Goal: Complete application form

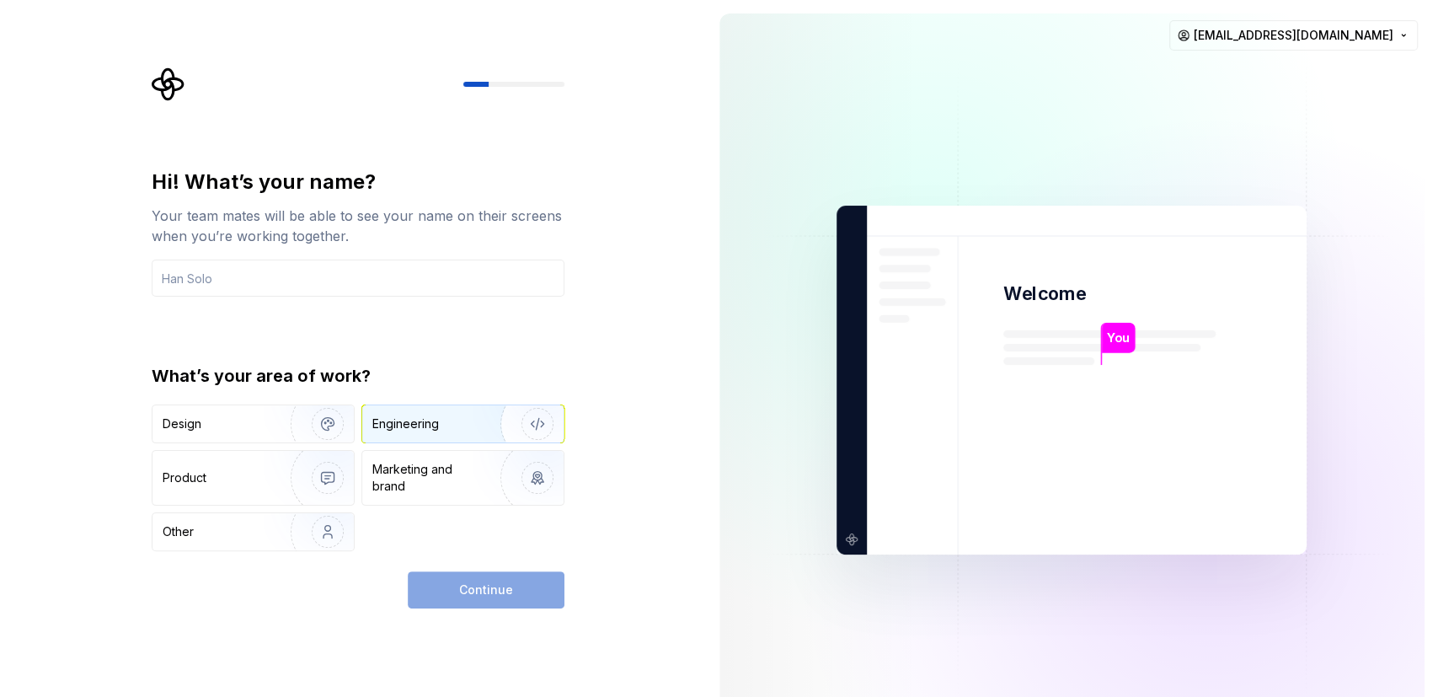
click at [403, 432] on div "Engineering" at bounding box center [462, 423] width 201 height 37
click at [449, 579] on div "Continue" at bounding box center [486, 589] width 157 height 37
click at [466, 445] on div "Design Engineering Product Marketing and brand Other" at bounding box center [358, 477] width 413 height 147
click at [321, 294] on input "text" at bounding box center [358, 278] width 413 height 37
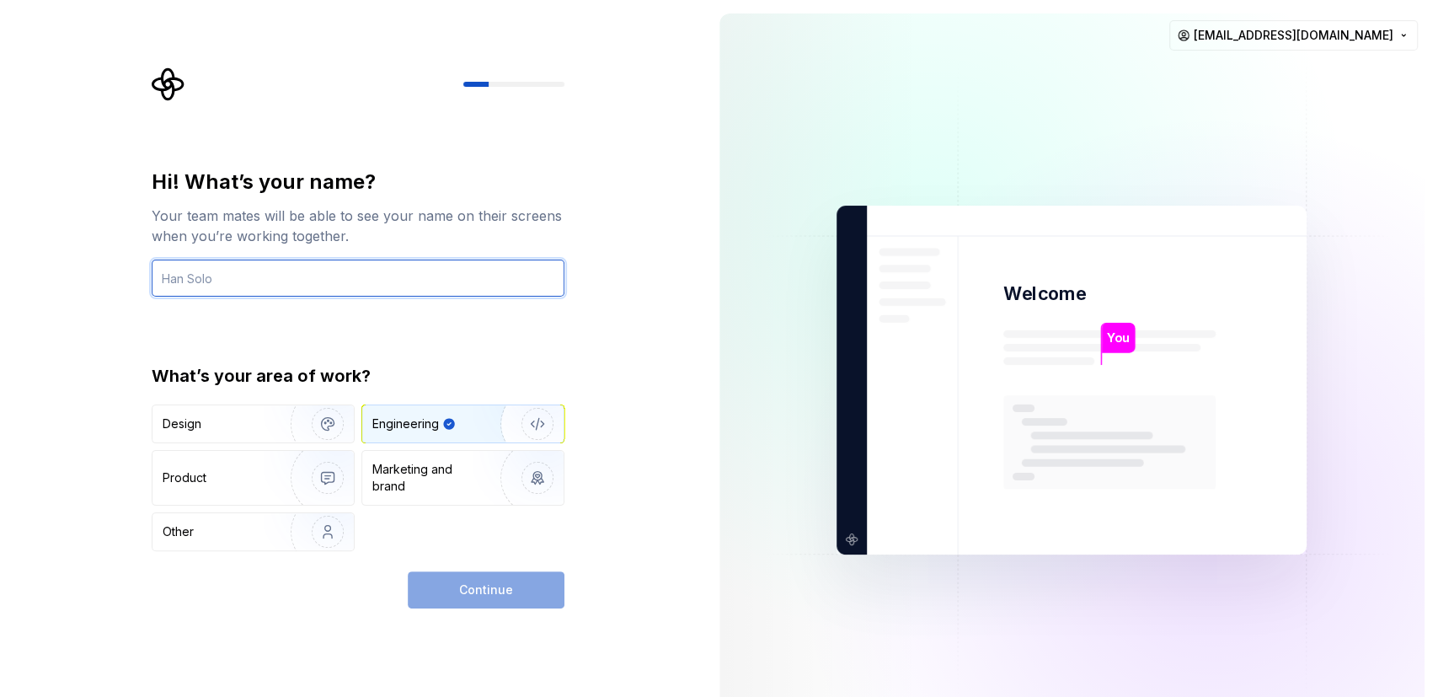
type input "r"
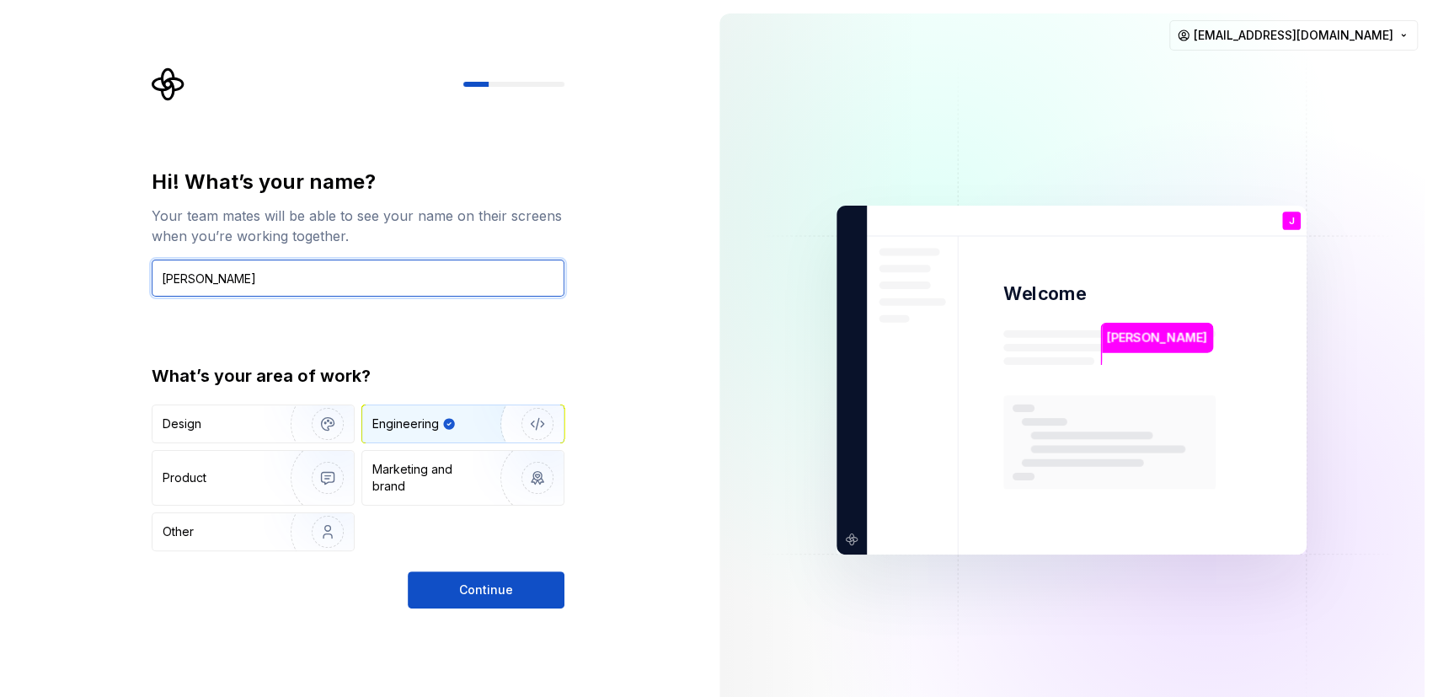
type input "[PERSON_NAME]"
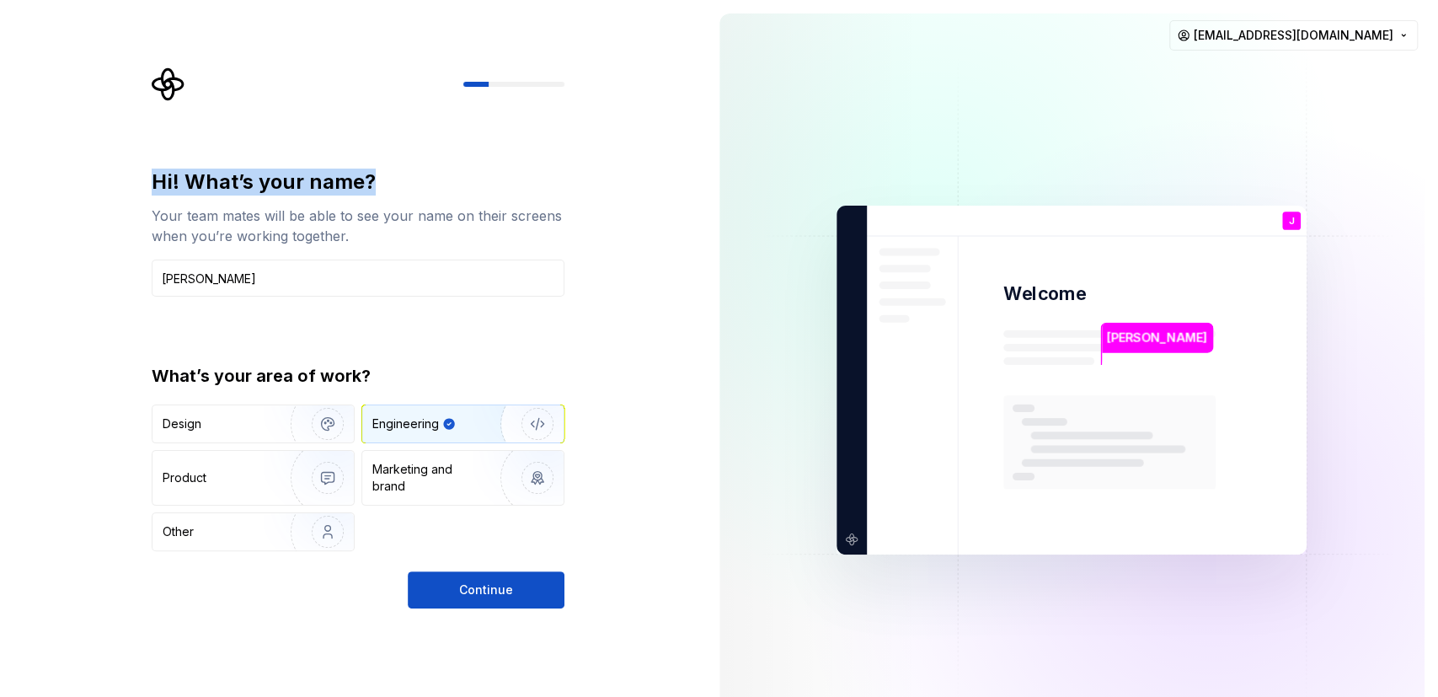
drag, startPoint x: 374, startPoint y: 188, endPoint x: 152, endPoint y: 184, distance: 222.5
click at [152, 184] on div "Hi! What’s your name?" at bounding box center [358, 182] width 413 height 27
click at [151, 185] on div "Hi! What’s your name? Your team mates will be able to see your name on their sc…" at bounding box center [363, 337] width 443 height 541
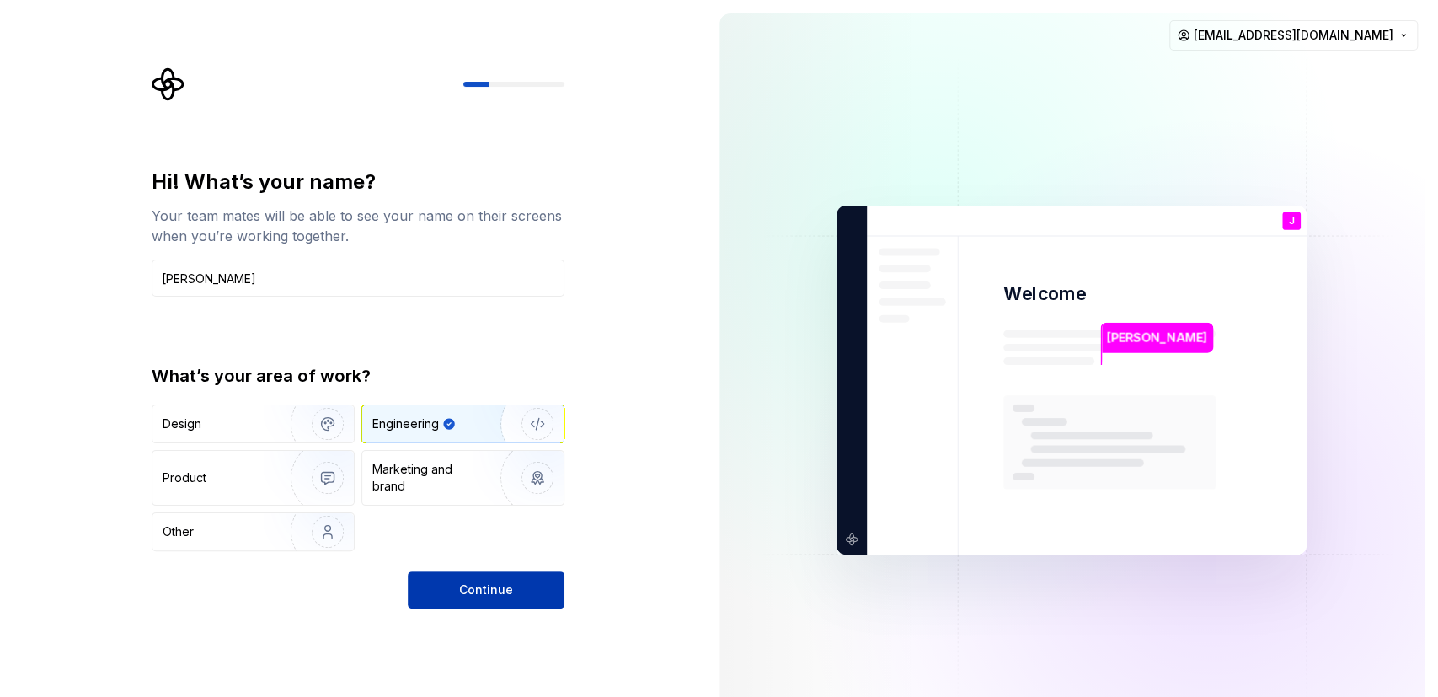
click at [461, 574] on button "Continue" at bounding box center [486, 589] width 157 height 37
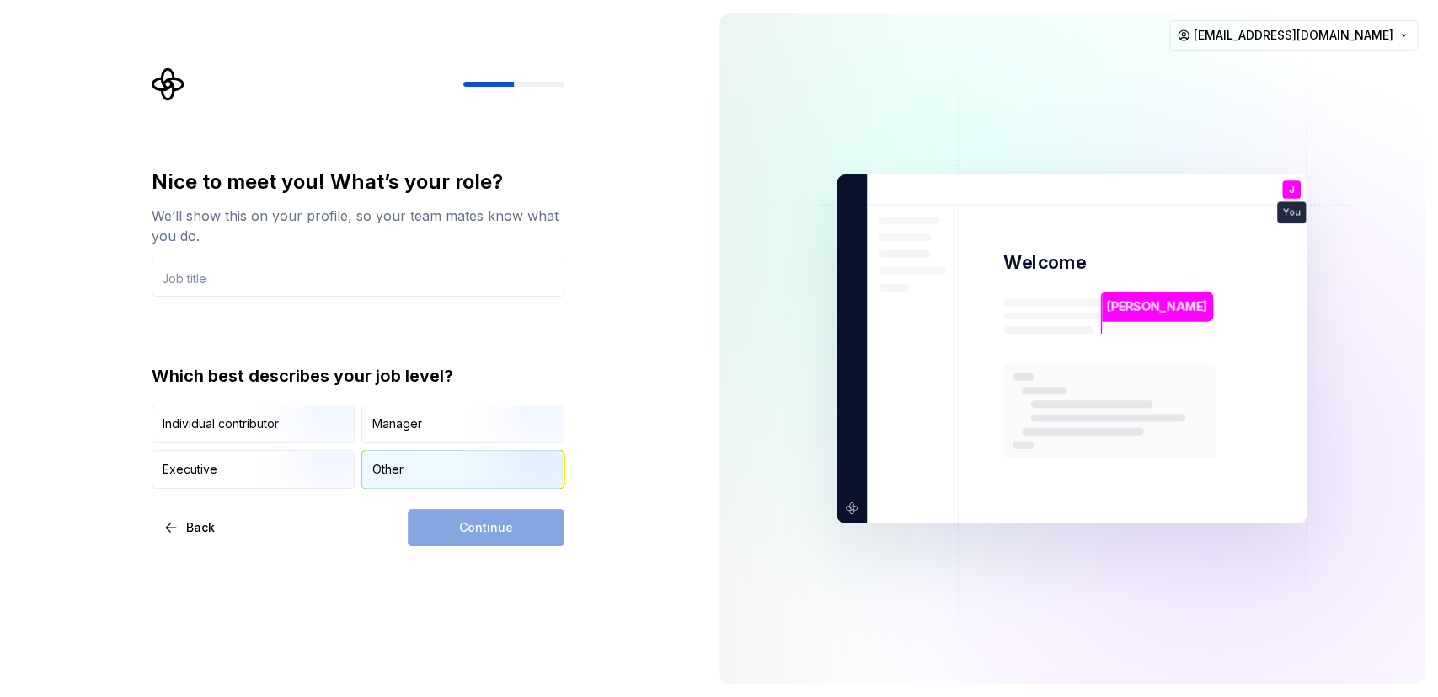
click at [382, 470] on div "Other" at bounding box center [387, 469] width 31 height 17
click at [464, 528] on div "Continue" at bounding box center [486, 527] width 157 height 37
click at [227, 277] on input "text" at bounding box center [358, 278] width 413 height 37
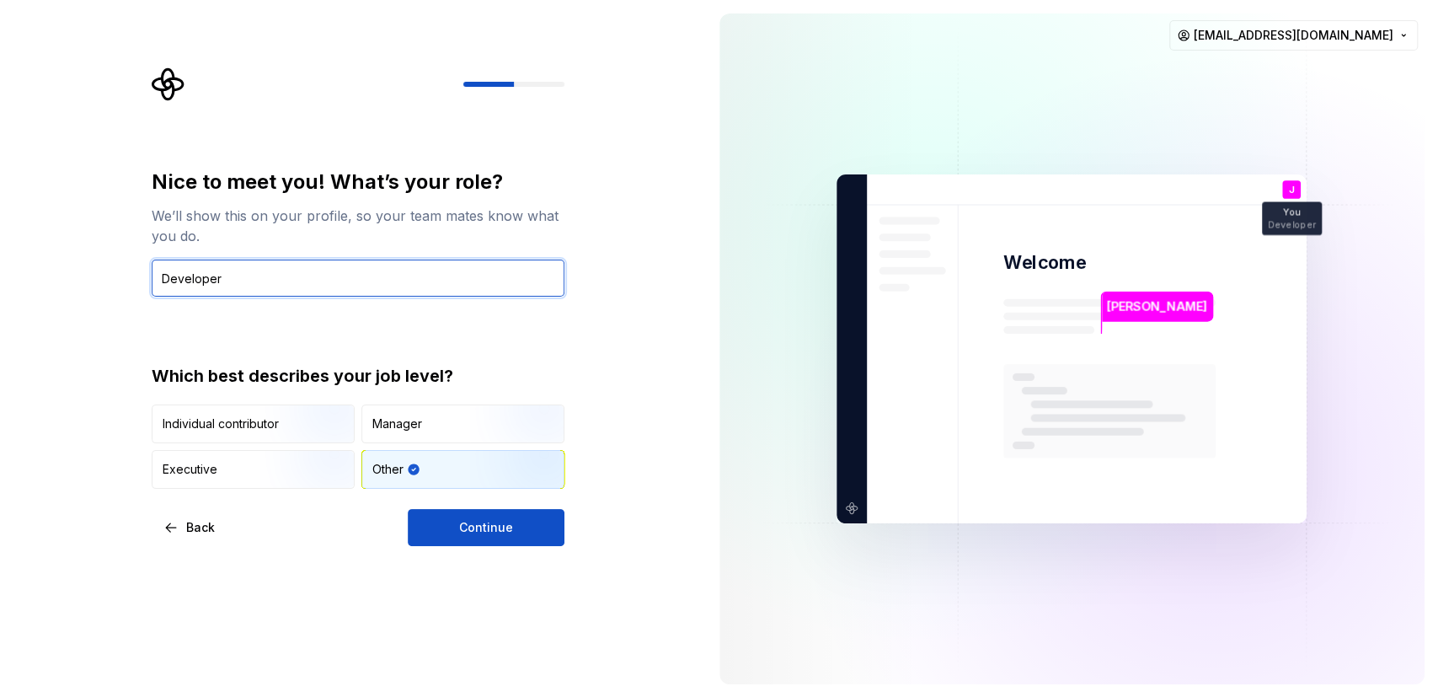
type input "Developer"
click at [463, 545] on div "Nice to meet you! What’s your role? We’ll show this on your profile, so your te…" at bounding box center [353, 349] width 706 height 698
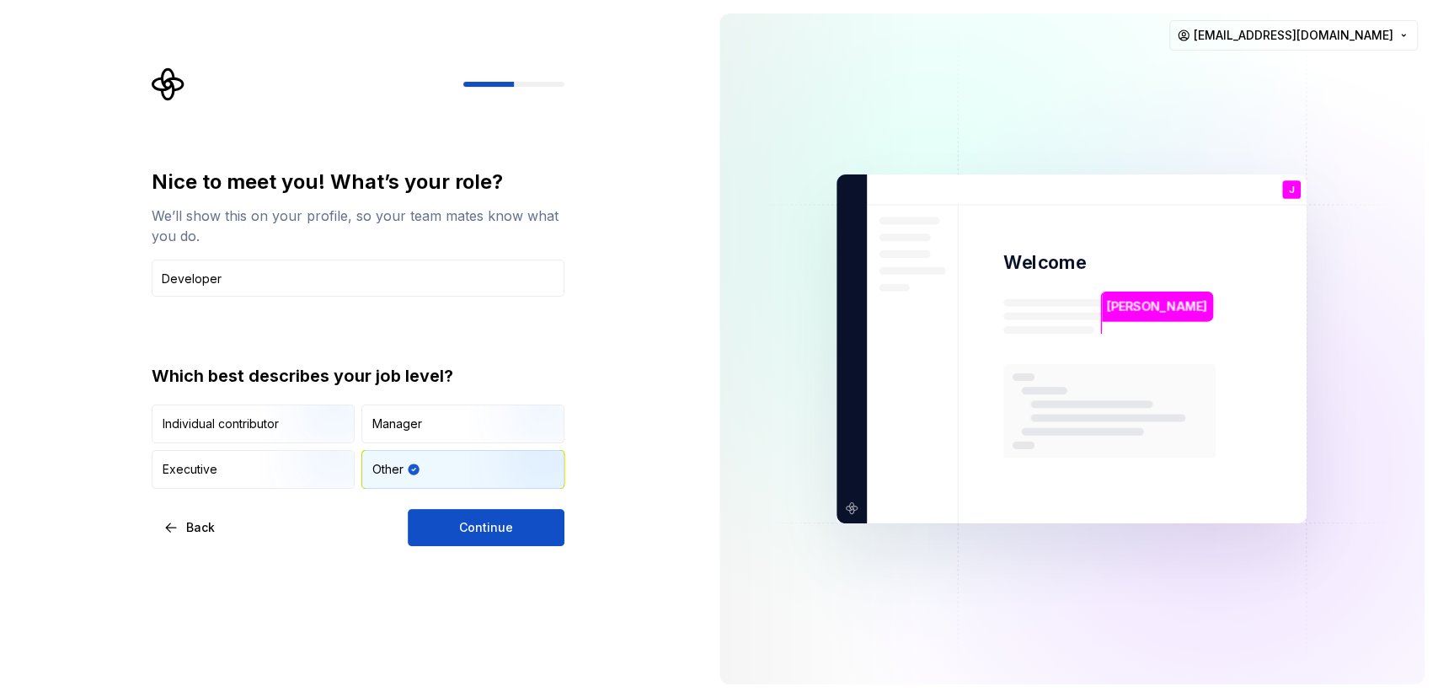
click at [461, 553] on div "Nice to meet you! What’s your role? We’ll show this on your profile, so your te…" at bounding box center [353, 349] width 706 height 698
click at [476, 527] on span "Continue" at bounding box center [486, 527] width 54 height 17
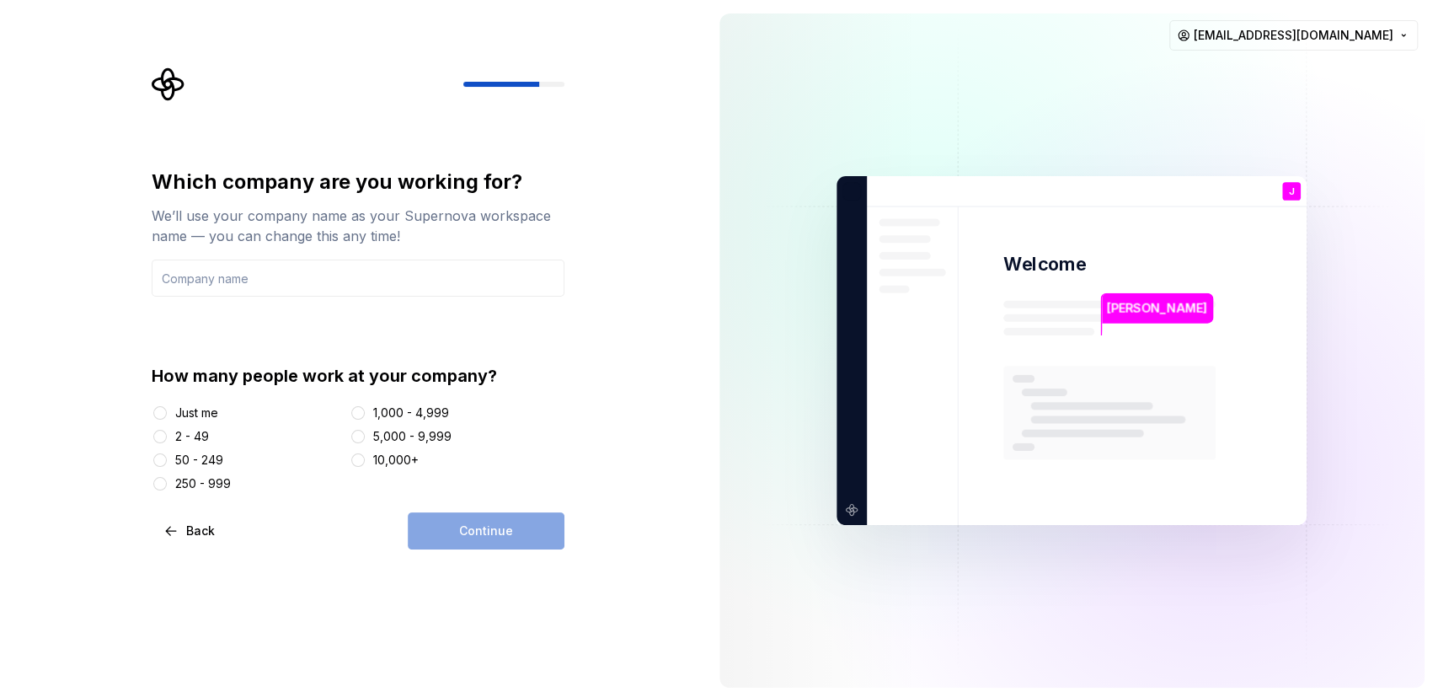
drag, startPoint x: 208, startPoint y: 408, endPoint x: 206, endPoint y: 419, distance: 11.1
click at [208, 409] on div "Just me" at bounding box center [196, 412] width 43 height 17
click at [167, 409] on button "Just me" at bounding box center [159, 412] width 13 height 13
click at [176, 432] on div "2 - 49" at bounding box center [192, 436] width 34 height 17
click at [167, 432] on button "2 - 49" at bounding box center [159, 436] width 13 height 13
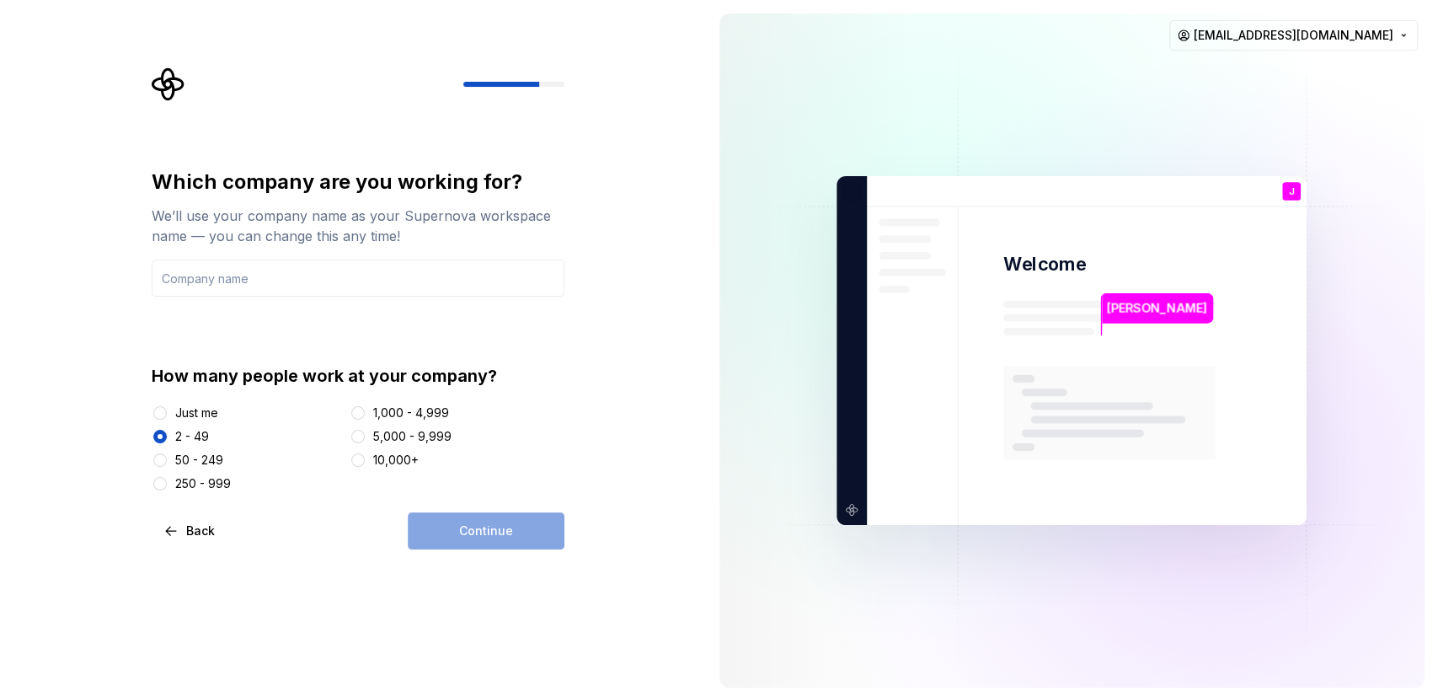
click at [188, 415] on div "Just me" at bounding box center [196, 412] width 43 height 17
click at [167, 415] on button "Just me" at bounding box center [159, 412] width 13 height 13
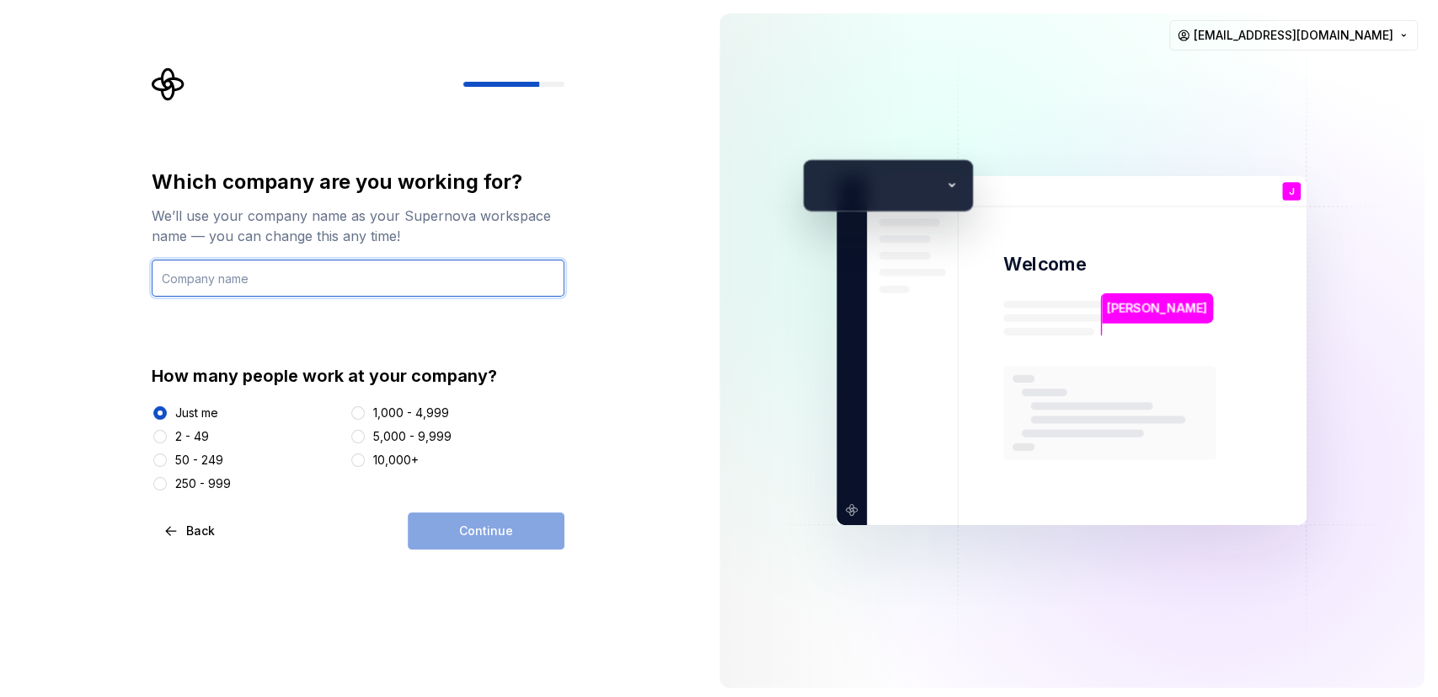
click at [203, 295] on input "text" at bounding box center [358, 278] width 413 height 37
type input "MyCompany"
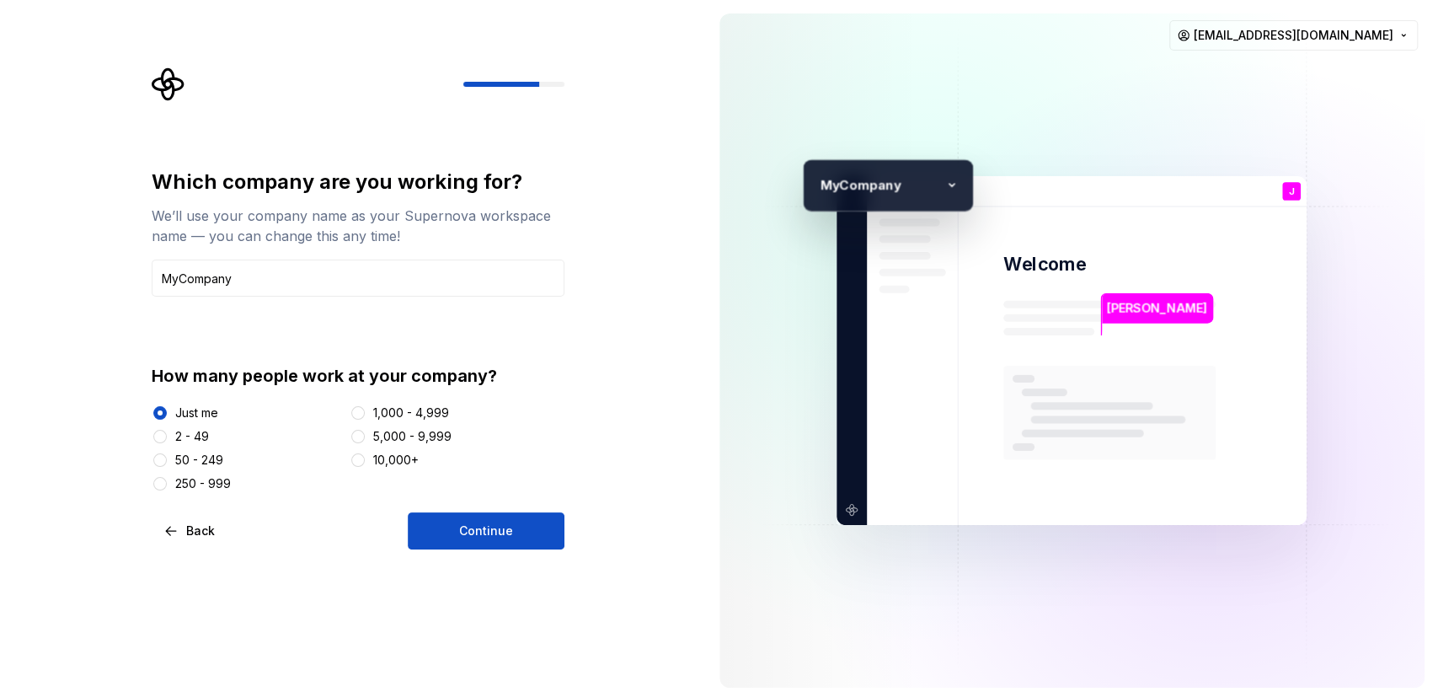
click at [513, 553] on div "Which company are you working for? We’ll use your company name as your Supernov…" at bounding box center [353, 350] width 706 height 701
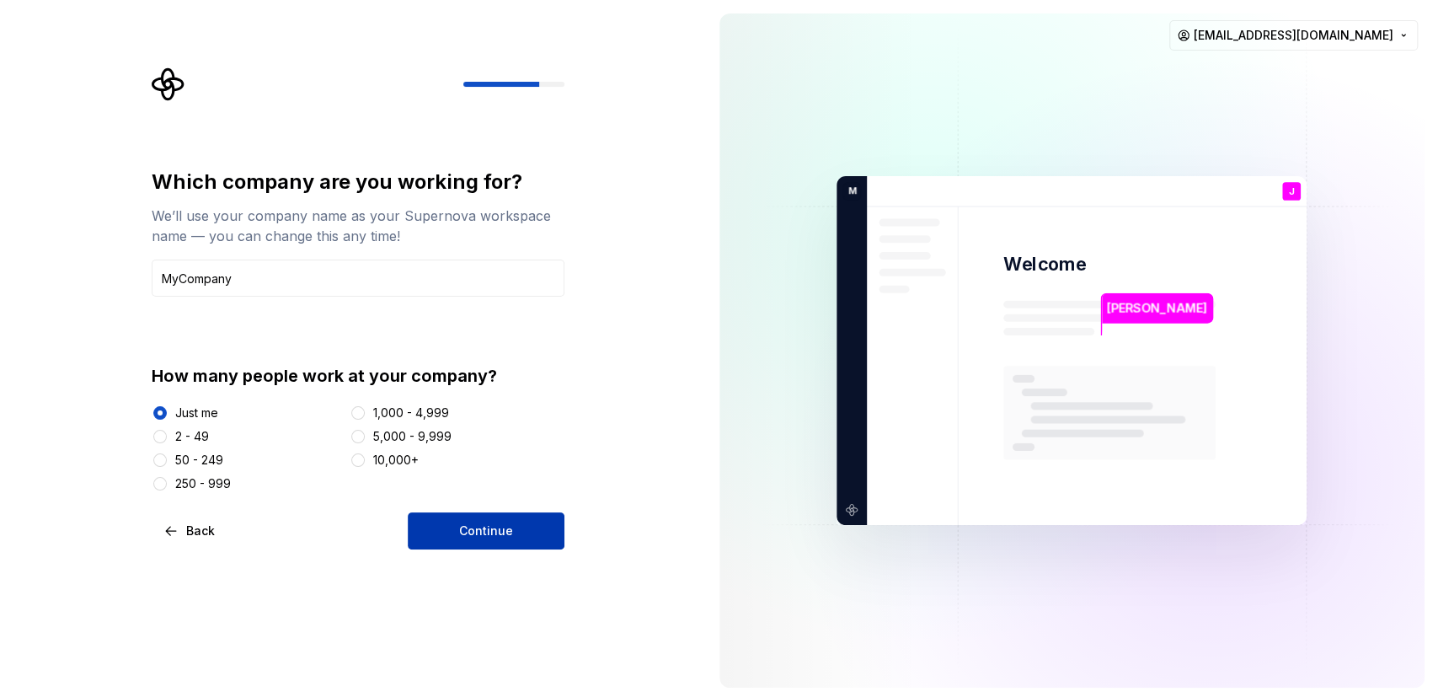
click at [512, 544] on button "Continue" at bounding box center [486, 530] width 157 height 37
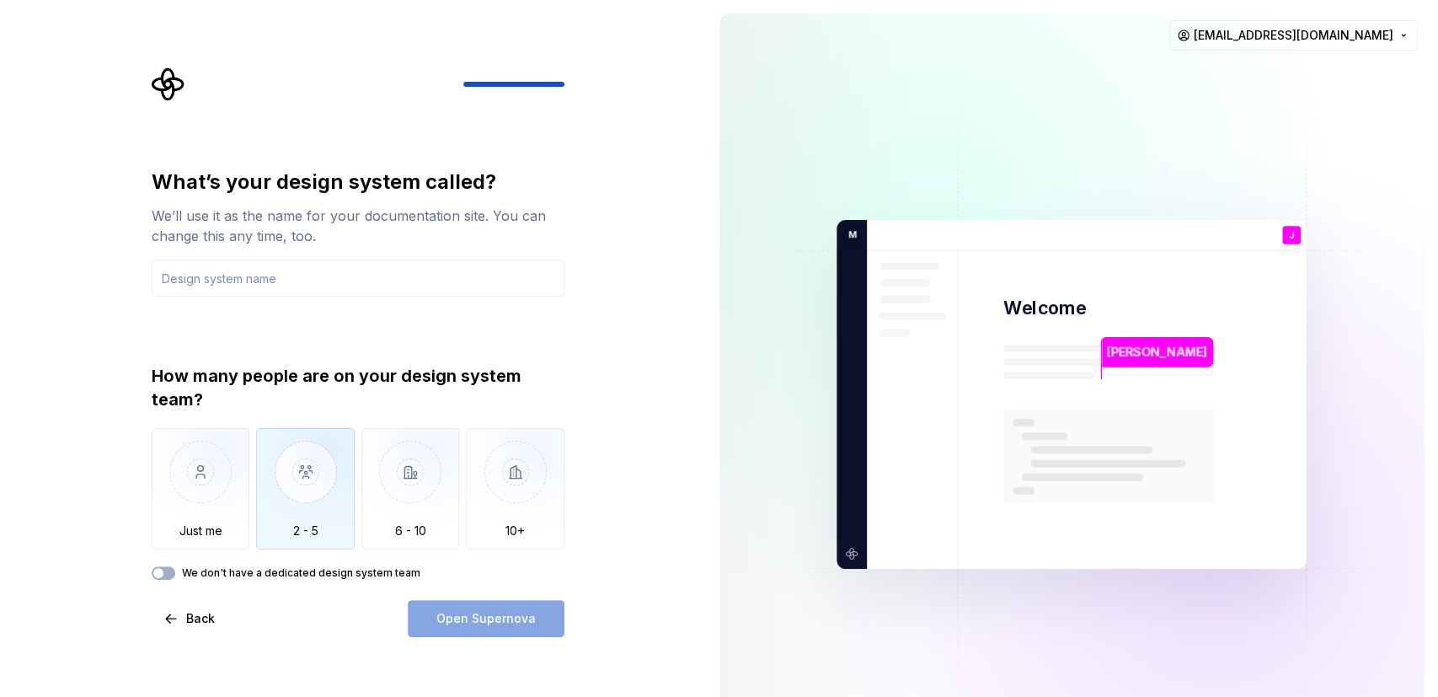
click at [270, 472] on img "button" at bounding box center [305, 484] width 99 height 113
click at [237, 575] on label "We don't have a dedicated design system team" at bounding box center [301, 572] width 238 height 13
click at [175, 575] on button "We don't have a dedicated design system team" at bounding box center [164, 572] width 24 height 13
click at [207, 589] on div "What’s your design system called? We’ll use it as the name for your documentati…" at bounding box center [358, 403] width 413 height 468
click at [153, 578] on div "We don't have a dedicated design system team" at bounding box center [358, 572] width 413 height 13
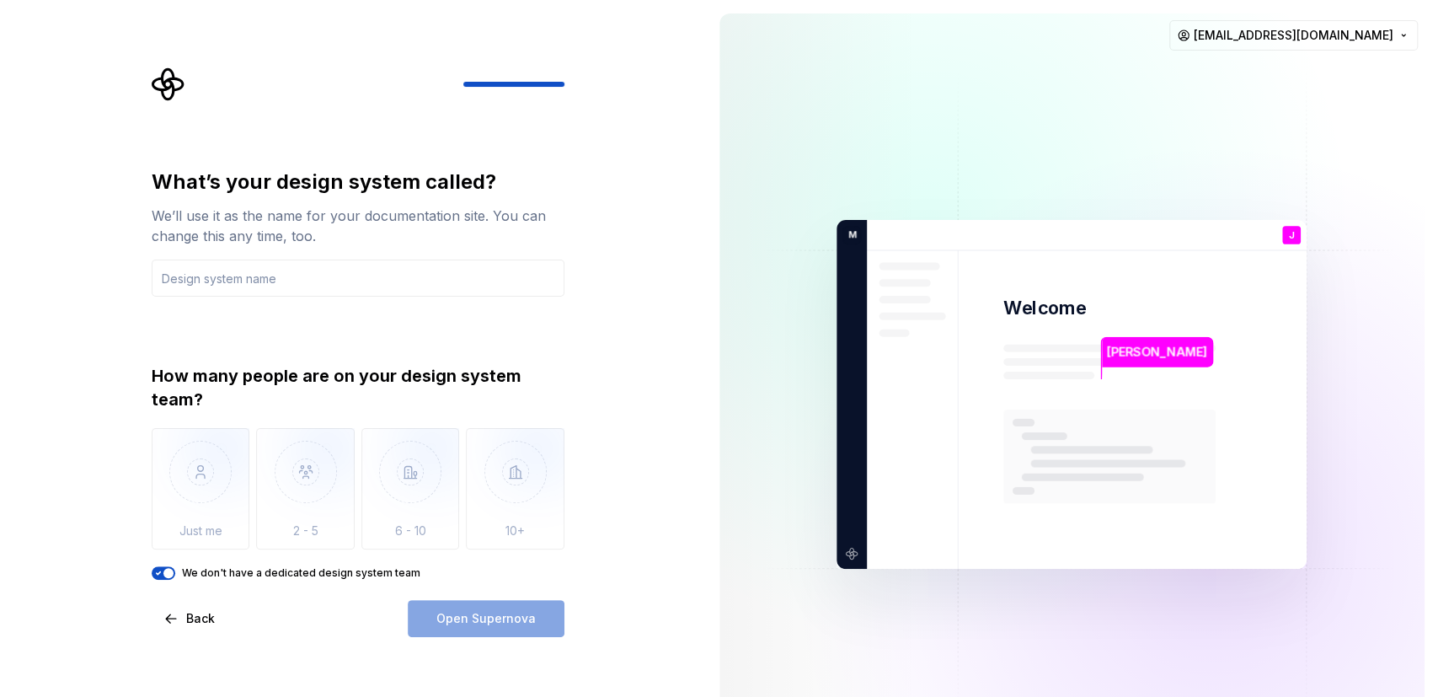
click at [154, 577] on icon "button" at bounding box center [158, 573] width 13 height 10
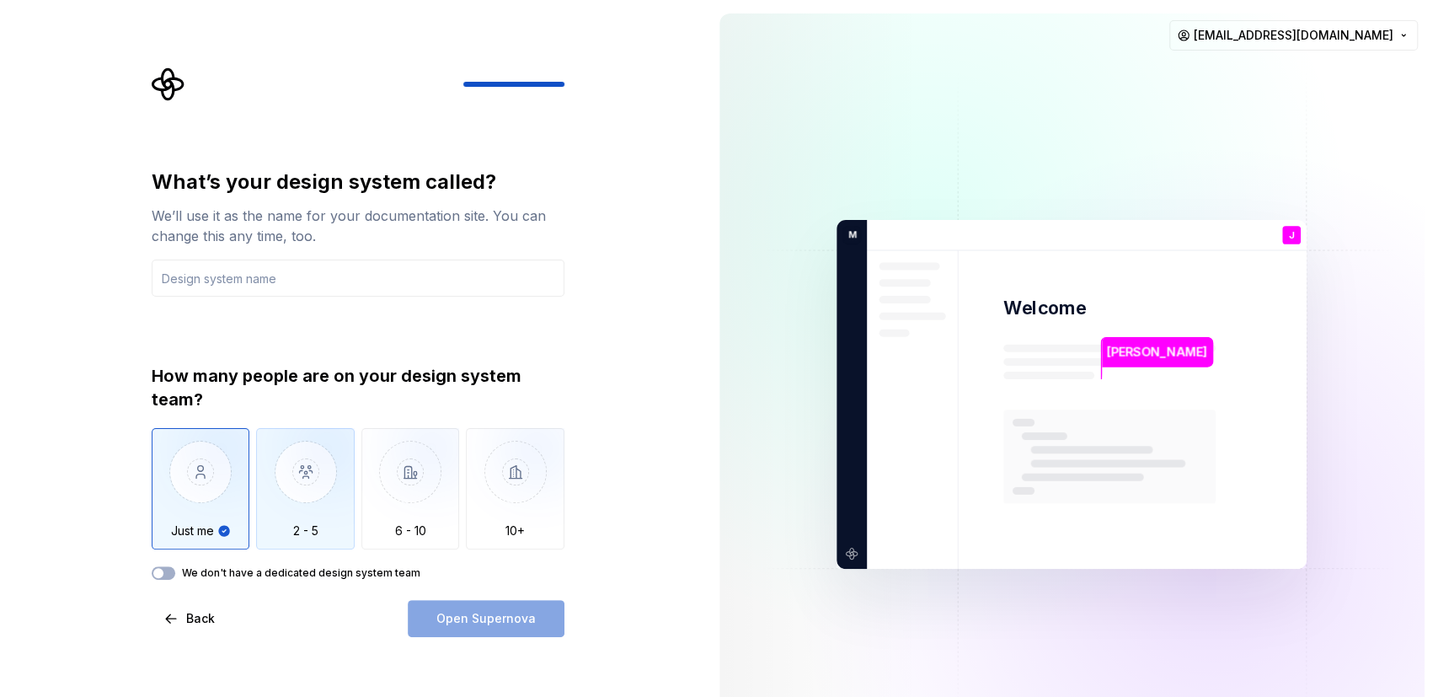
click at [316, 530] on img "button" at bounding box center [305, 484] width 99 height 113
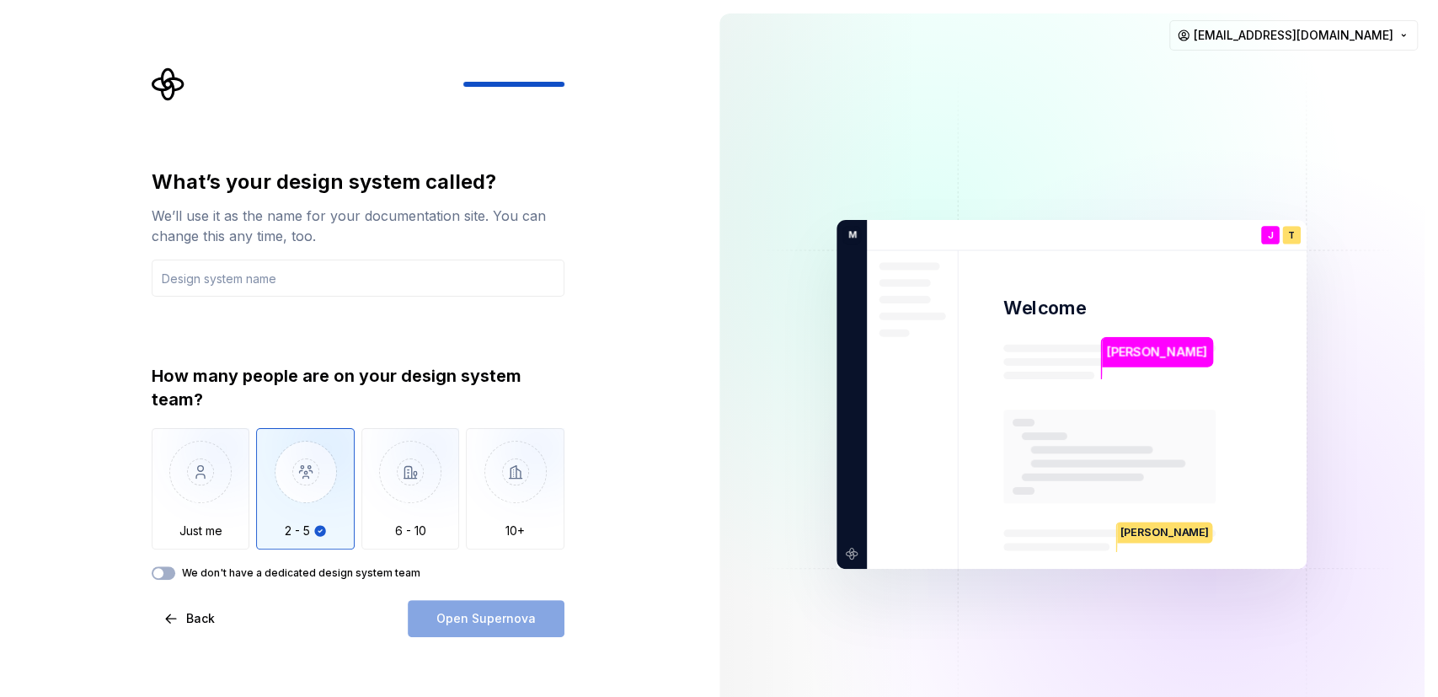
click at [460, 618] on div "Open Supernova" at bounding box center [486, 618] width 157 height 37
click at [246, 292] on input "text" at bounding box center [358, 278] width 413 height 37
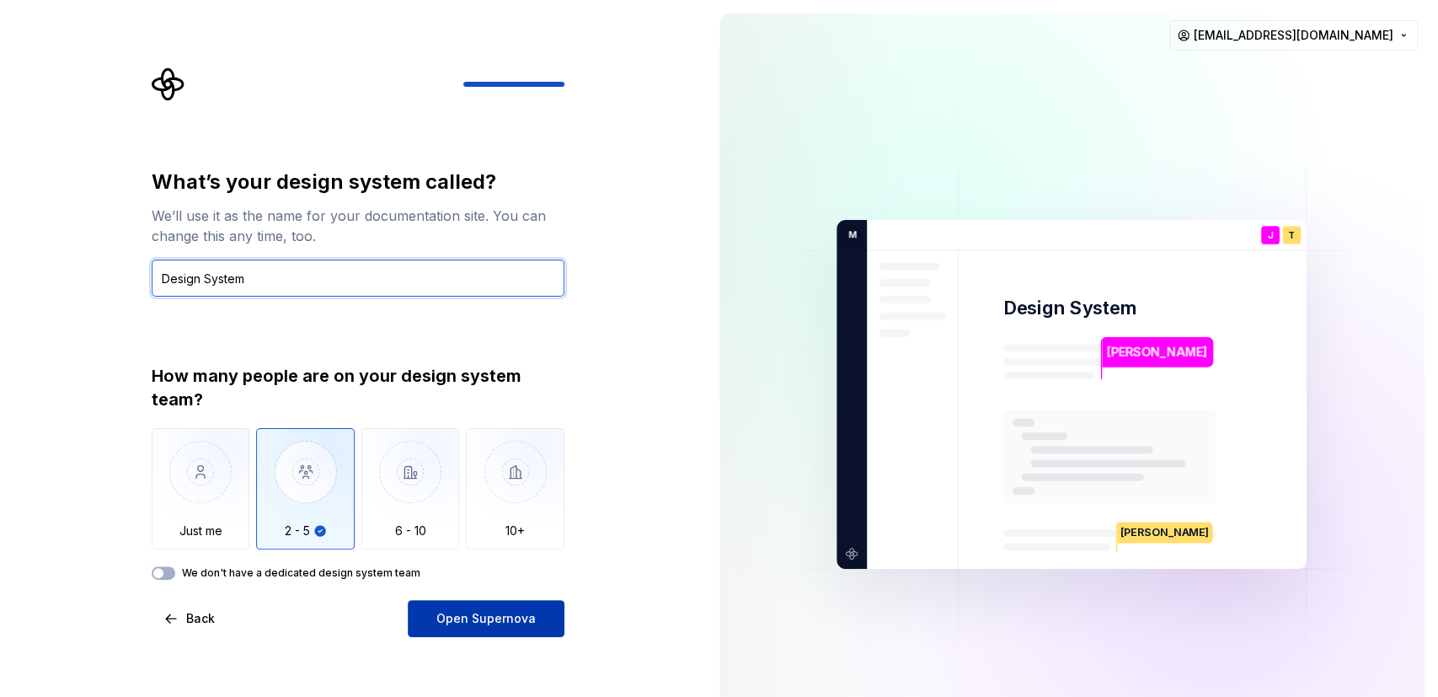
type input "Design System"
click at [520, 632] on button "Open Supernova" at bounding box center [486, 618] width 157 height 37
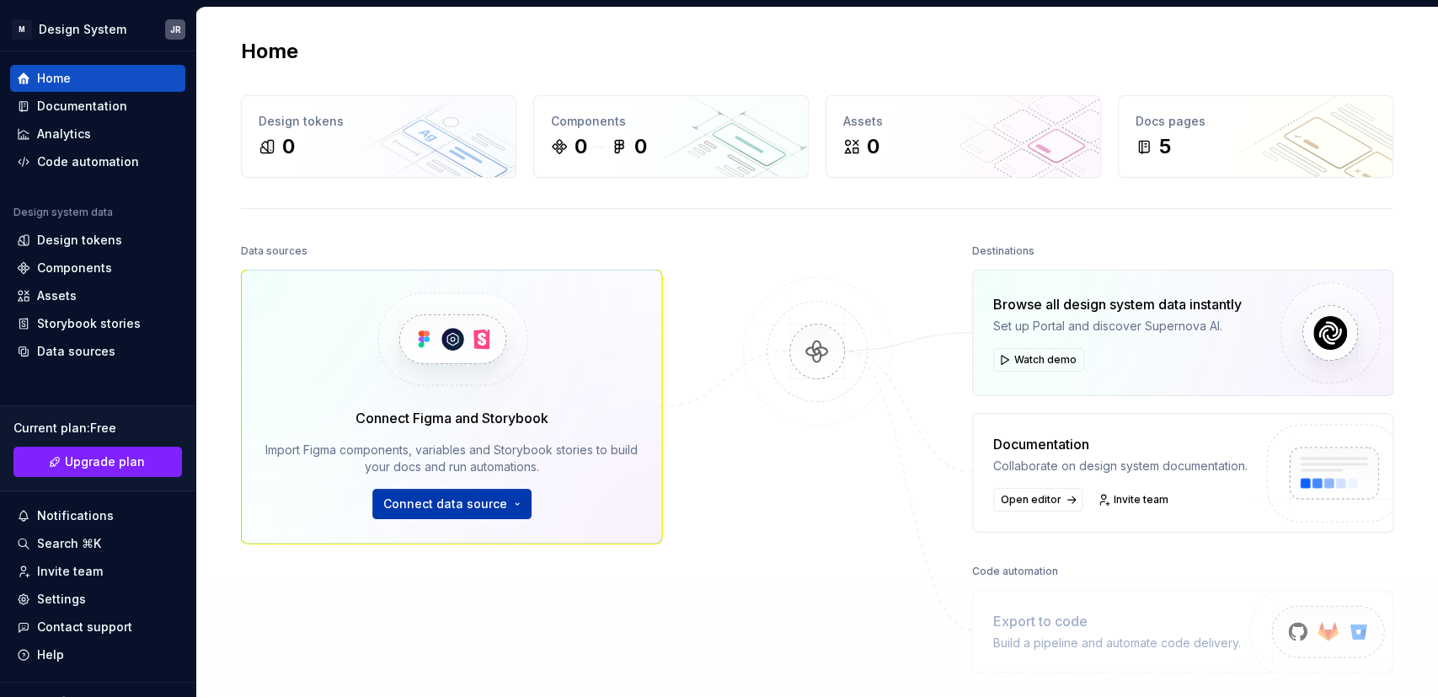
click at [490, 510] on span "Connect data source" at bounding box center [445, 503] width 124 height 17
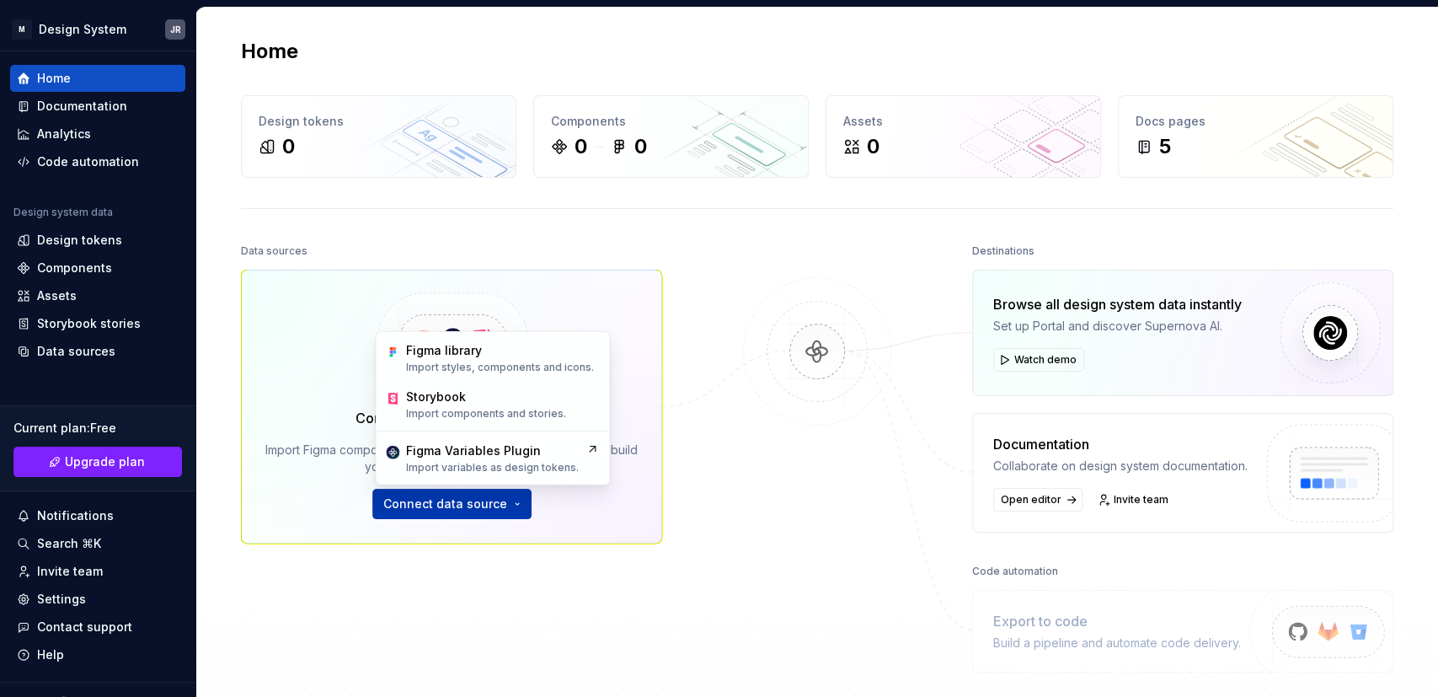
click at [490, 510] on span "Connect data source" at bounding box center [445, 503] width 124 height 17
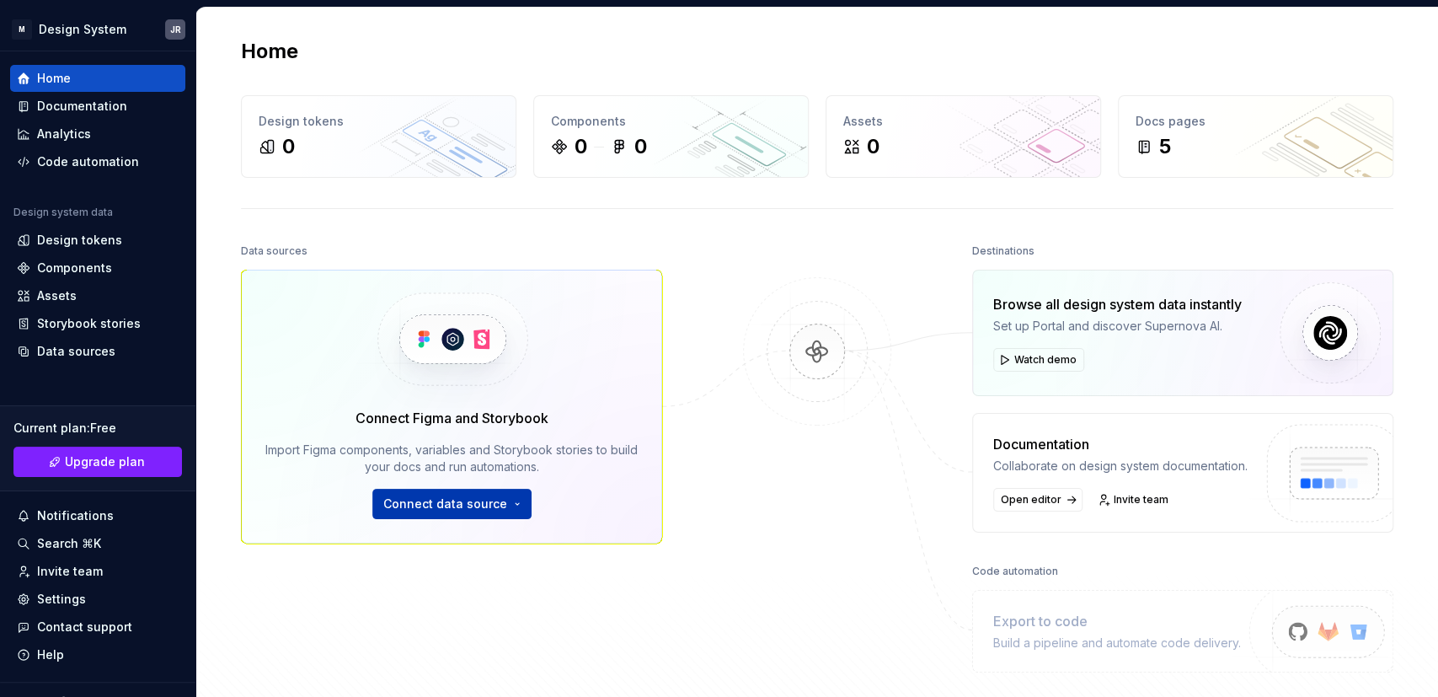
click at [490, 510] on span "Connect data source" at bounding box center [445, 503] width 124 height 17
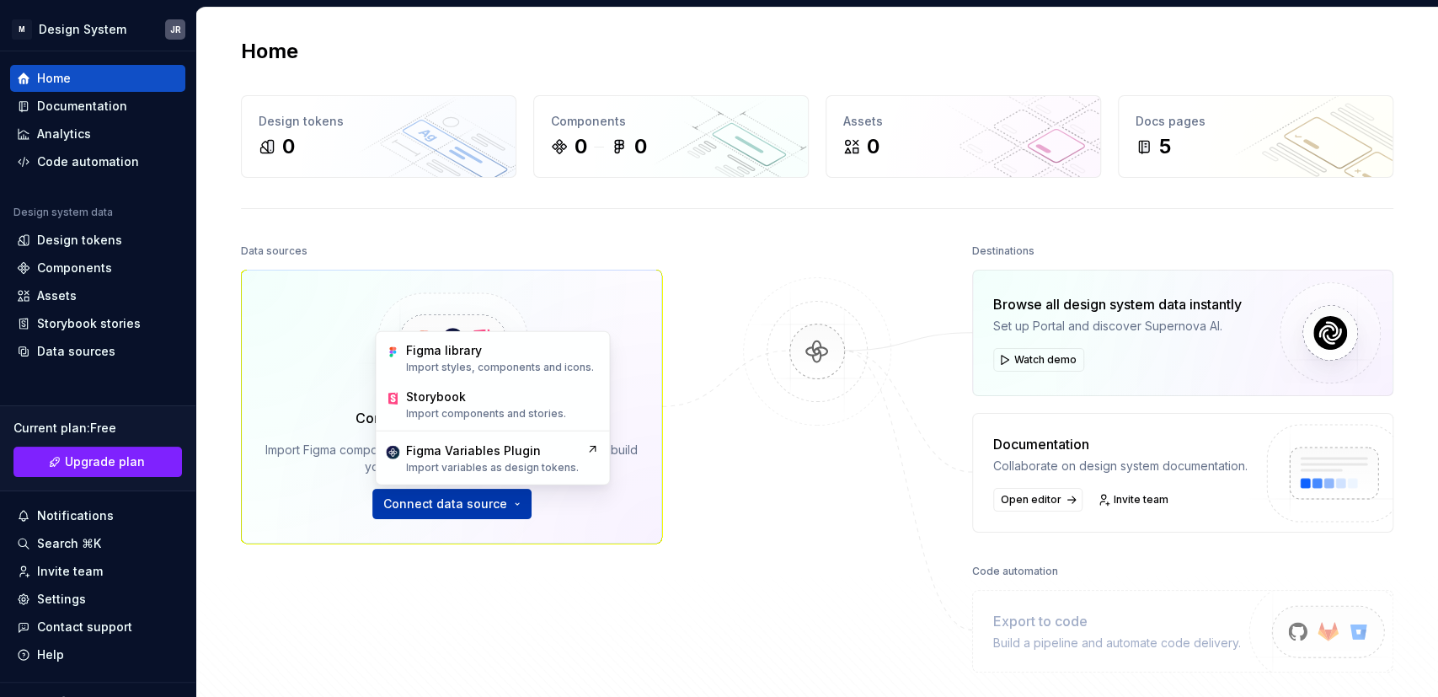
click at [490, 510] on span "Connect data source" at bounding box center [445, 503] width 124 height 17
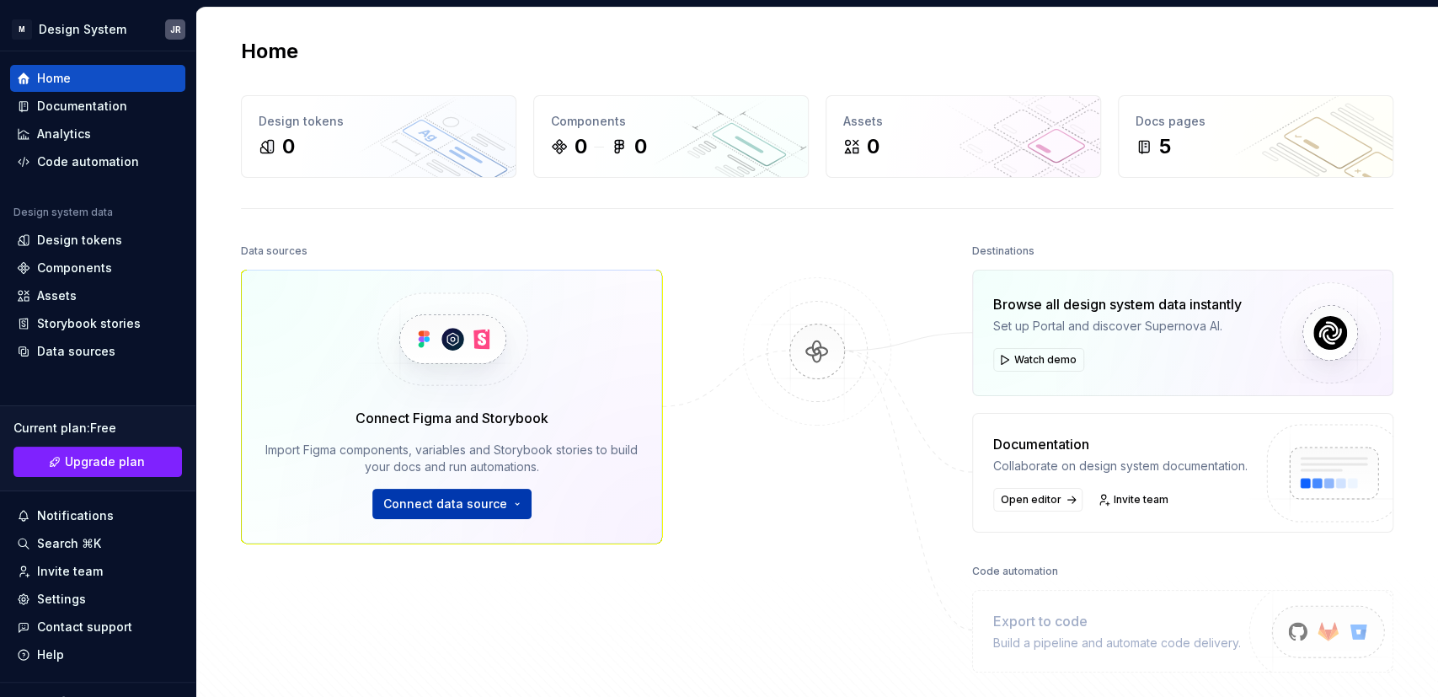
click at [490, 510] on span "Connect data source" at bounding box center [445, 503] width 124 height 17
click at [93, 111] on div "Documentation" at bounding box center [82, 106] width 90 height 17
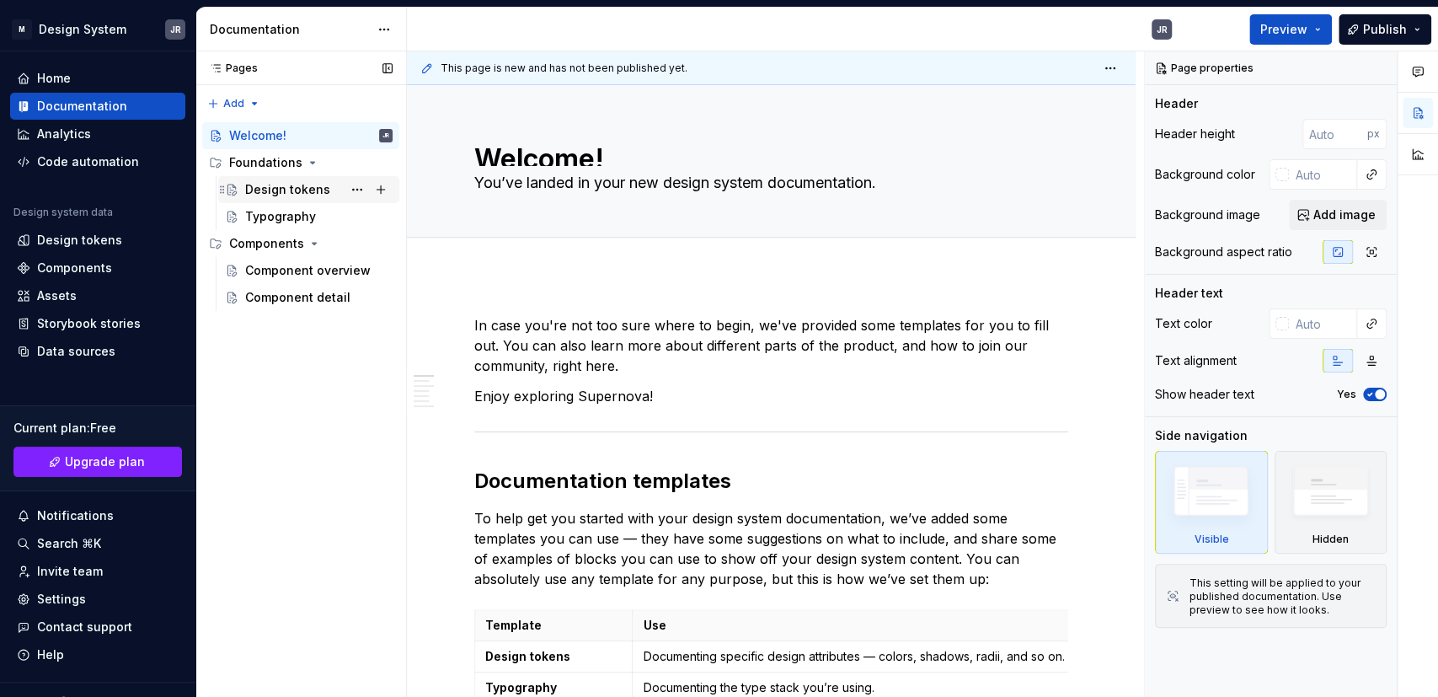
click at [252, 186] on div "Design tokens" at bounding box center [287, 189] width 85 height 17
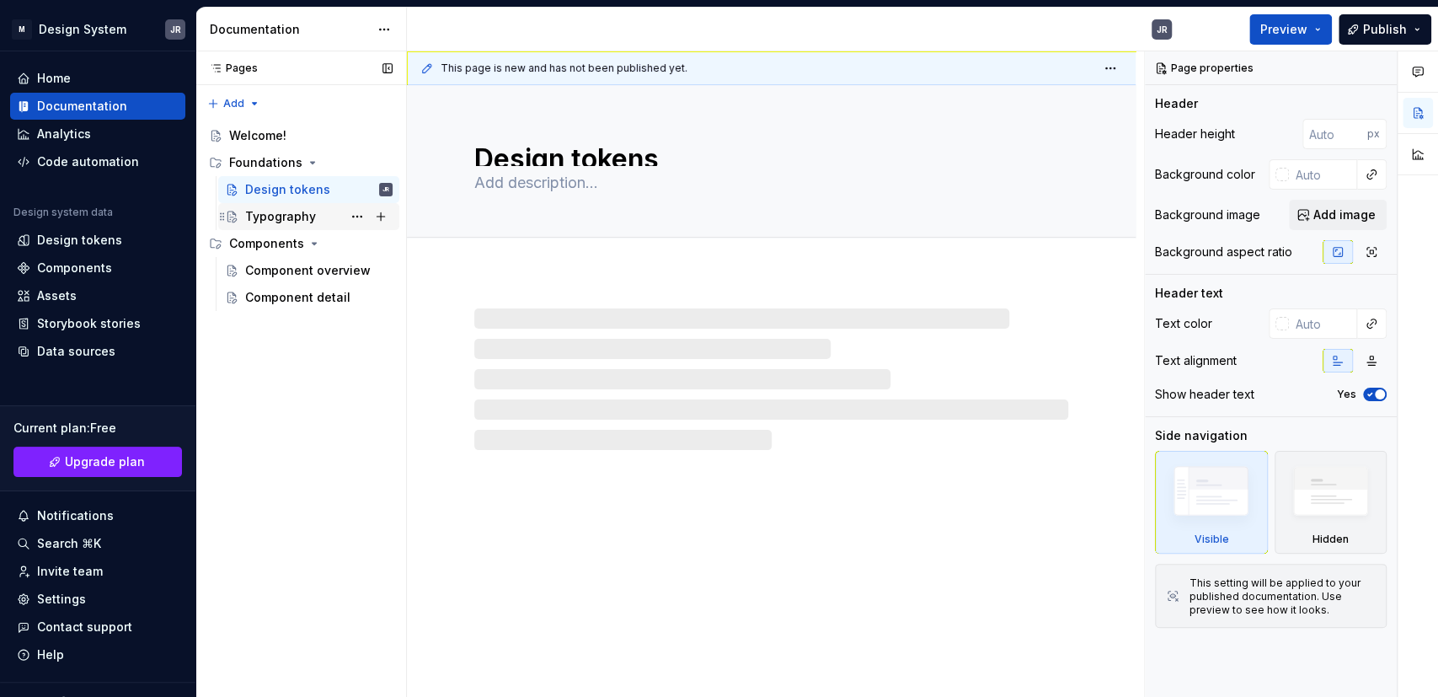
click at [314, 225] on div "Typography" at bounding box center [318, 217] width 147 height 24
click at [313, 272] on div "Component overview" at bounding box center [293, 270] width 97 height 17
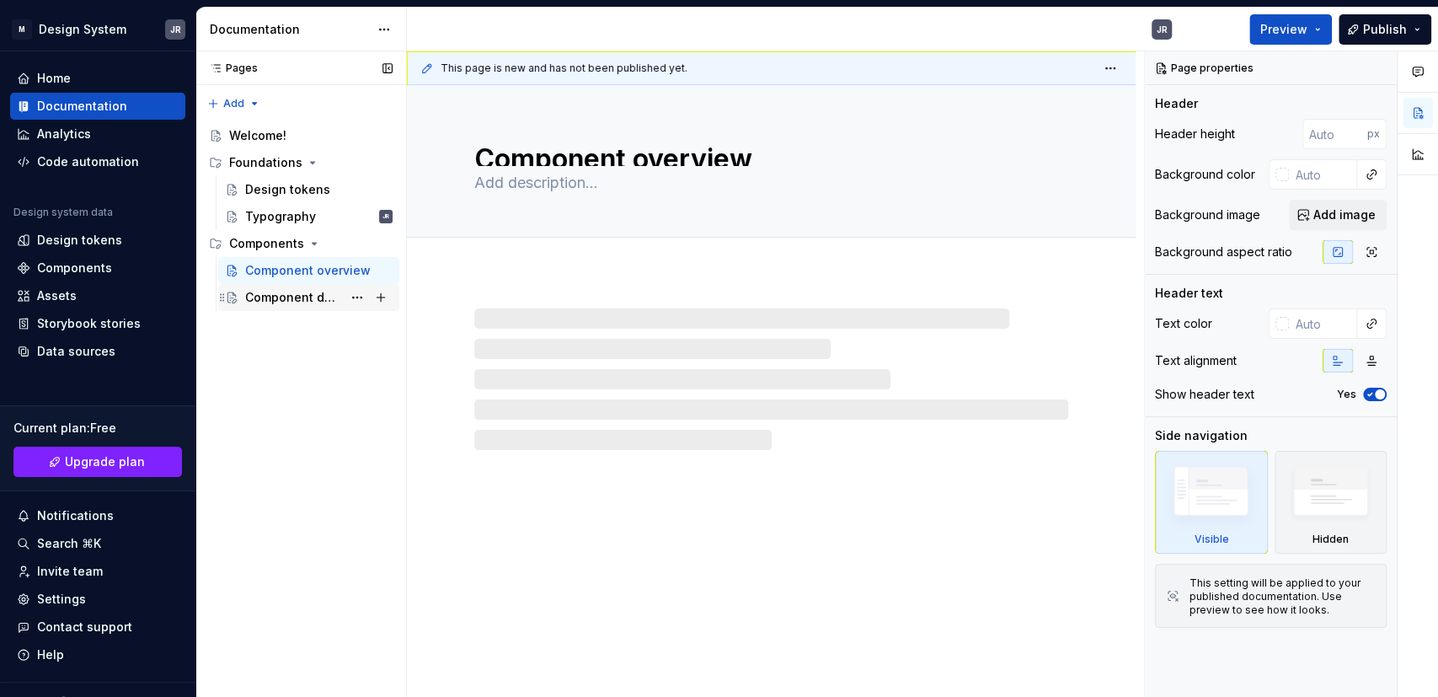
click at [314, 297] on div "Component detail" at bounding box center [293, 297] width 97 height 17
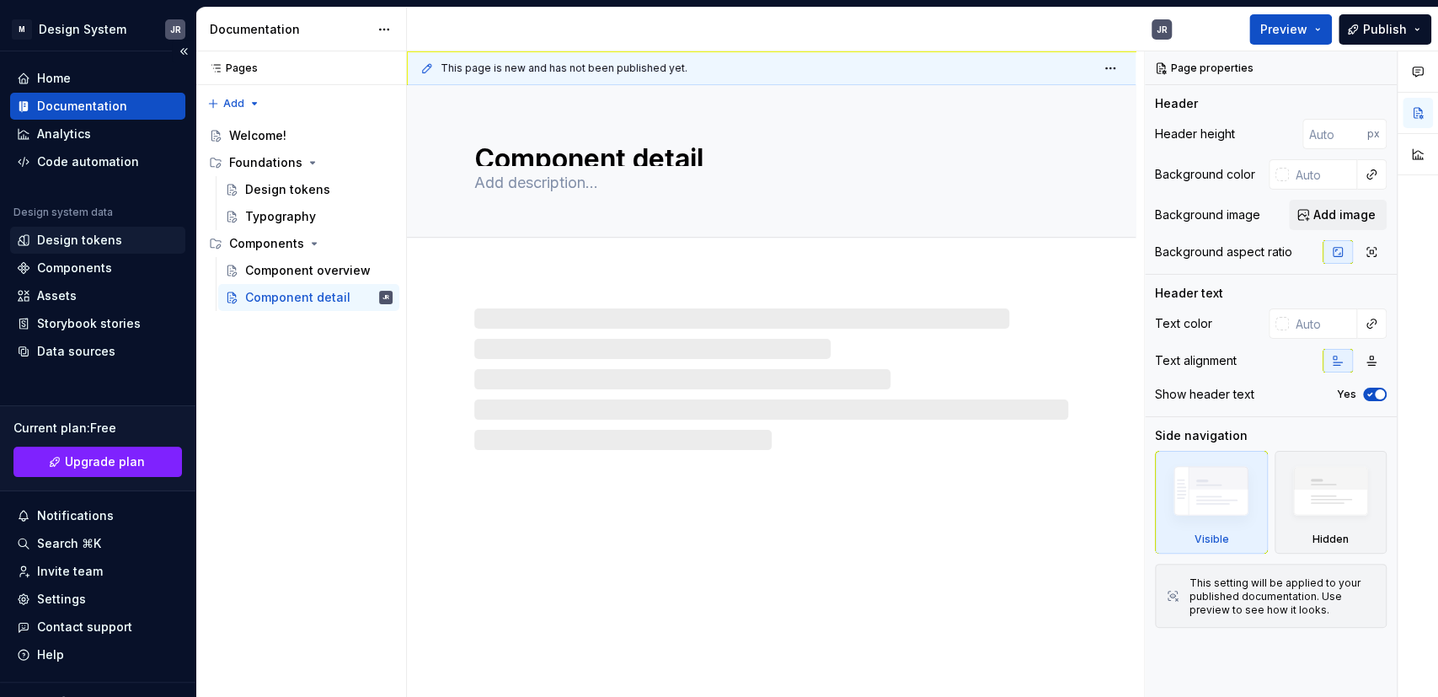
type textarea "*"
click at [66, 240] on div "Design tokens" at bounding box center [79, 240] width 85 height 17
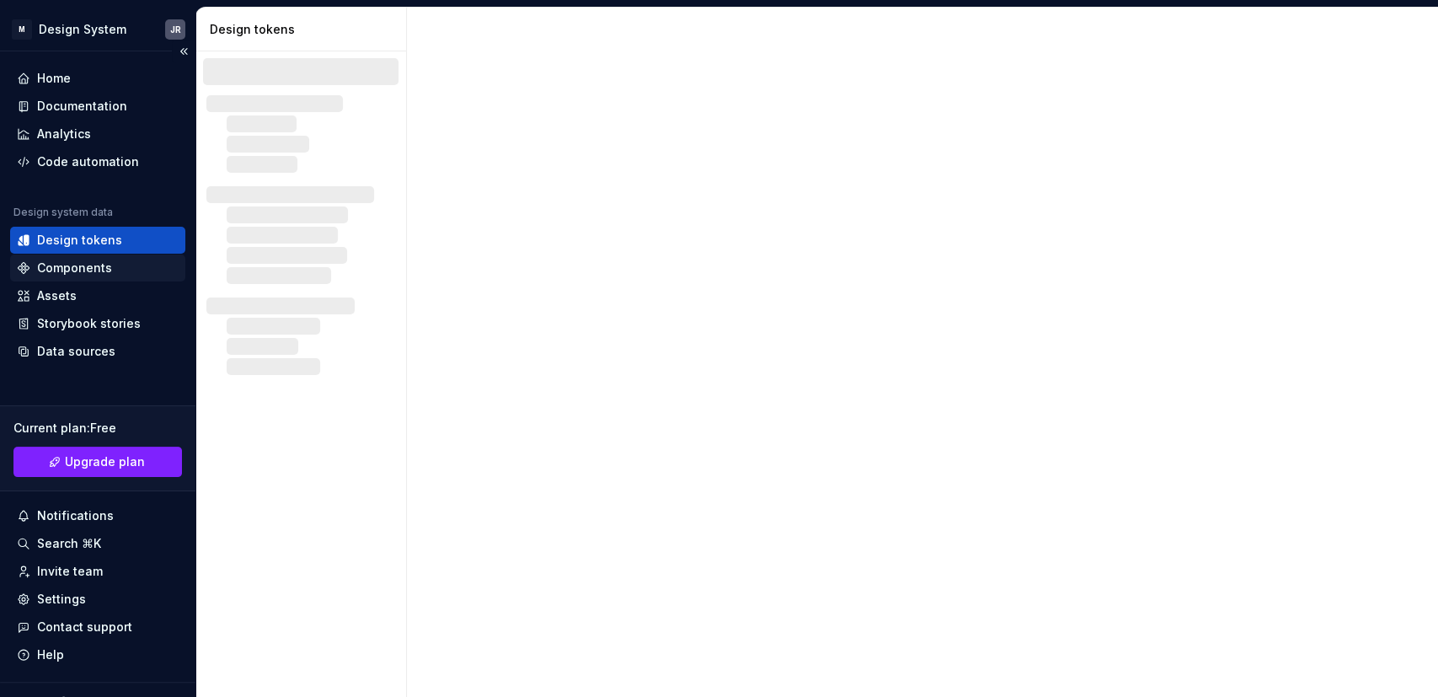
click at [82, 273] on div "Components" at bounding box center [74, 268] width 75 height 17
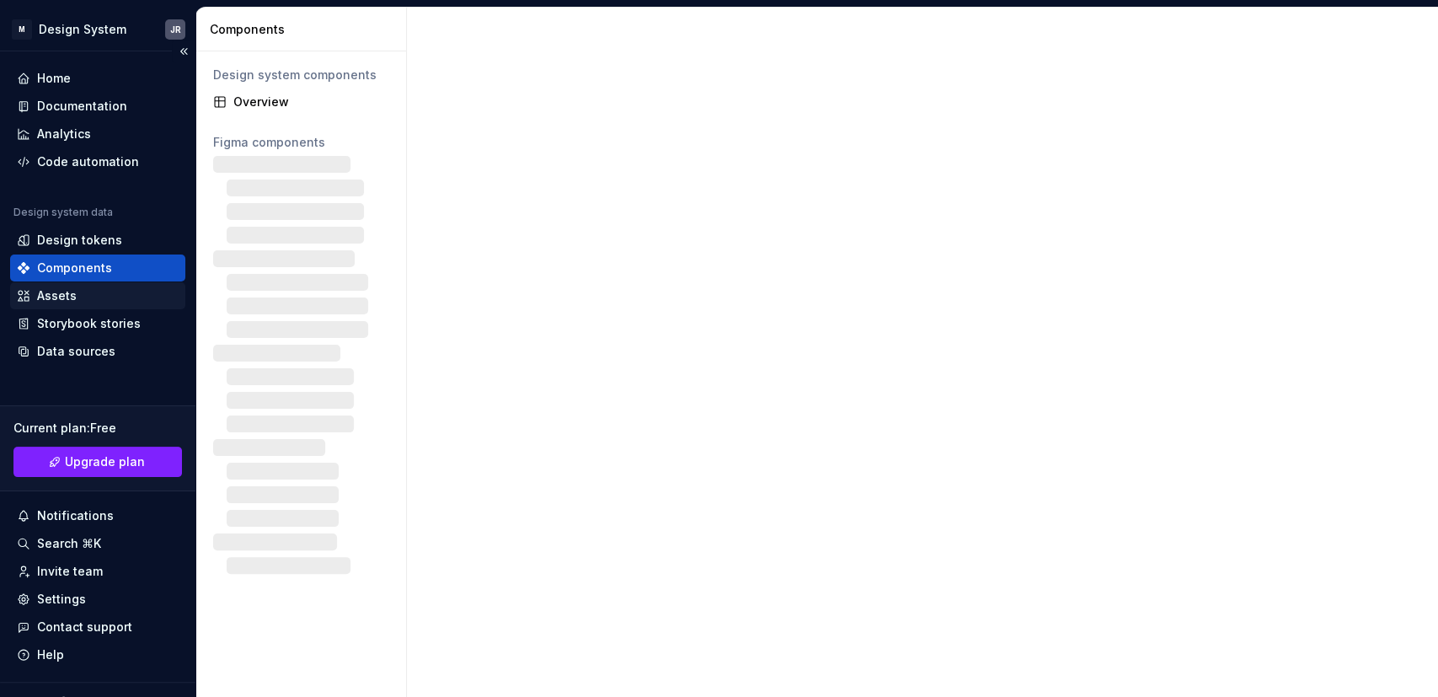
click at [85, 301] on div "Assets" at bounding box center [98, 295] width 162 height 17
